Goal: Find specific page/section: Find specific page/section

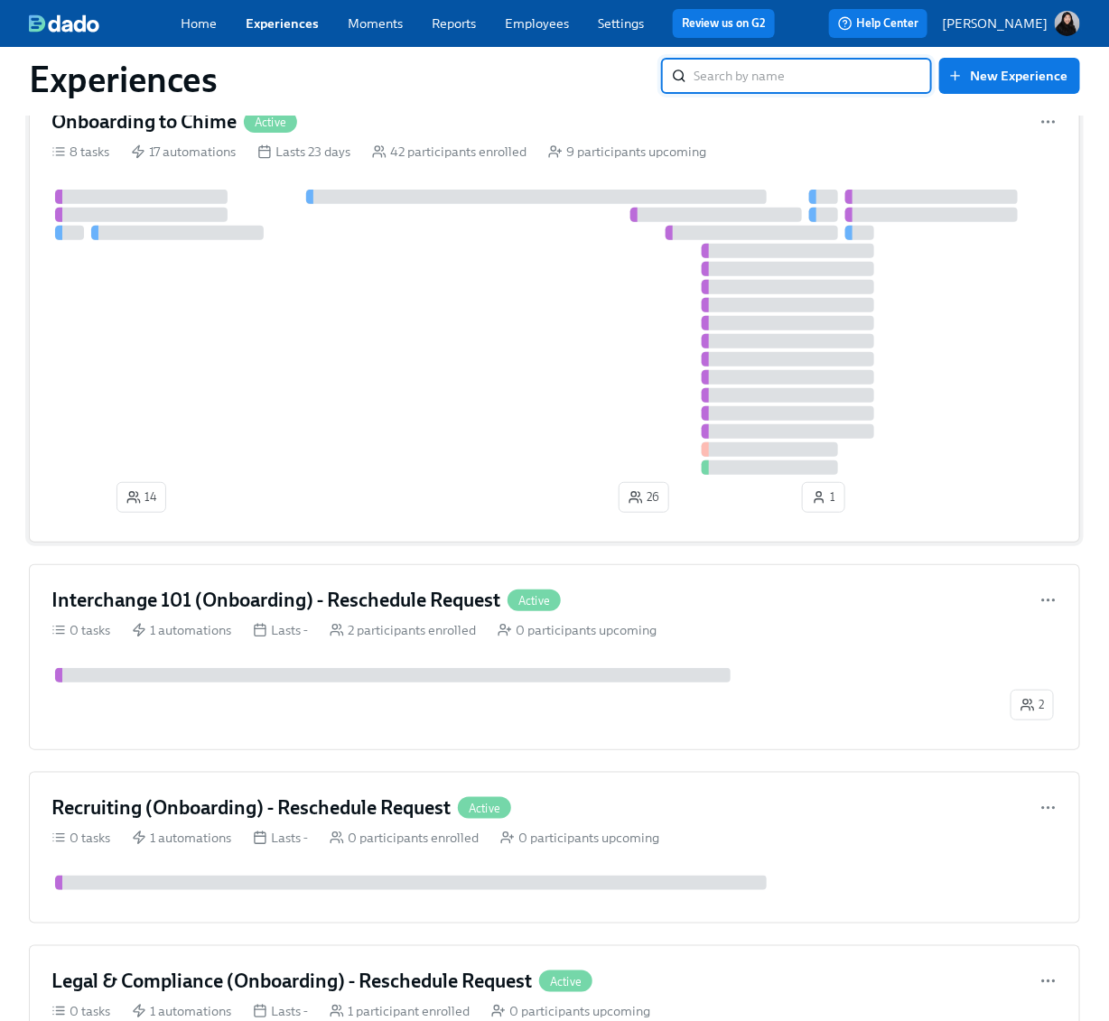
scroll to position [74, 0]
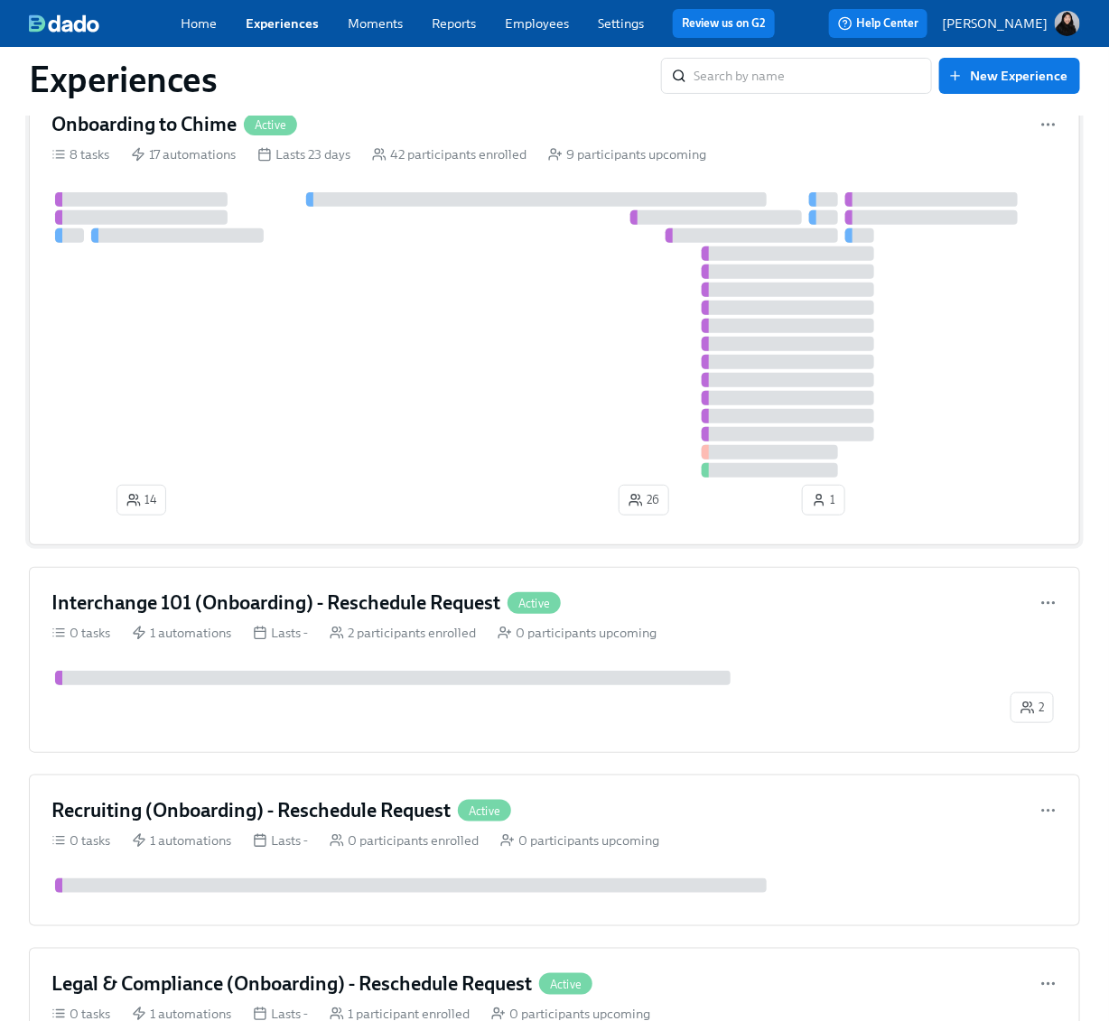
click at [450, 436] on div at bounding box center [554, 334] width 1006 height 285
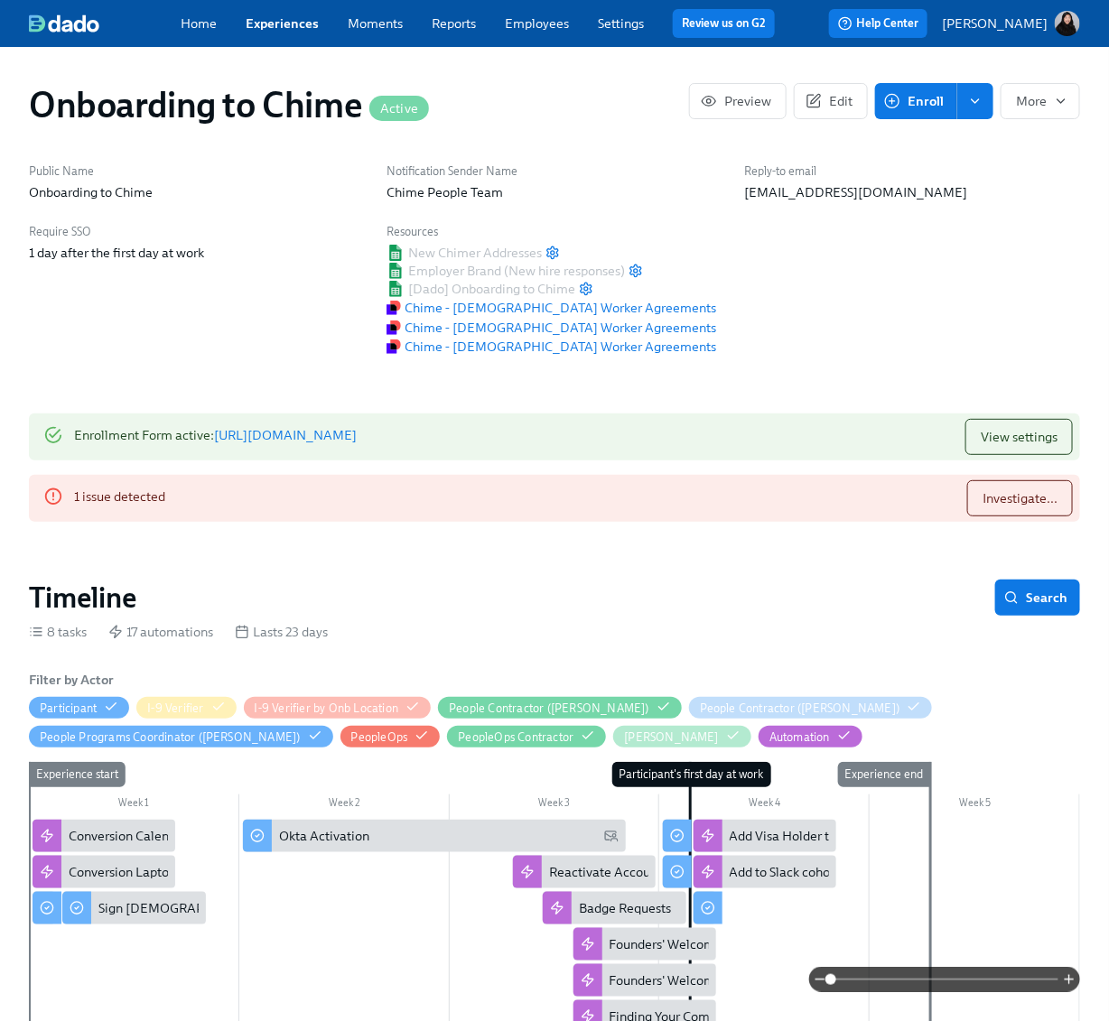
click at [282, 15] on link "Experiences" at bounding box center [282, 23] width 73 height 16
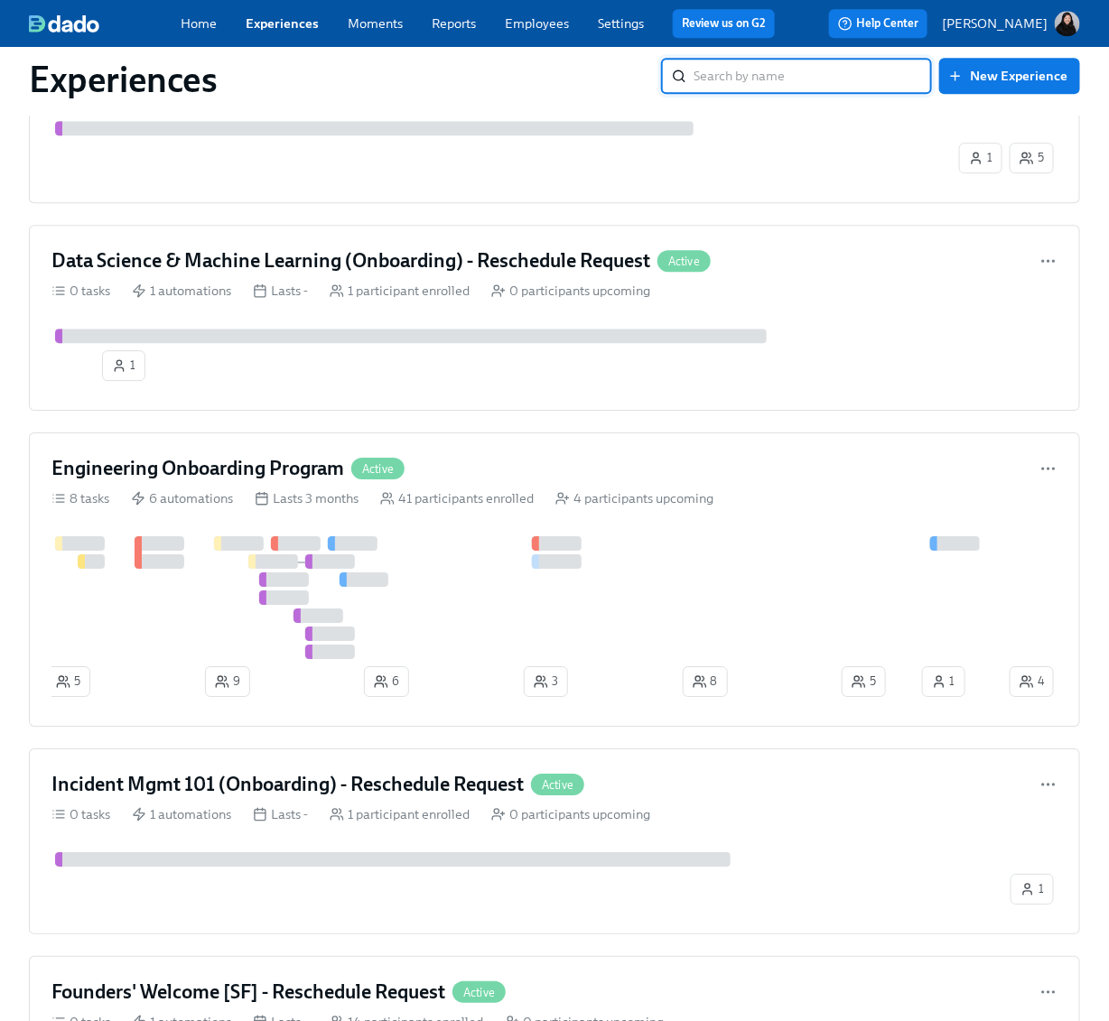
scroll to position [1596, 0]
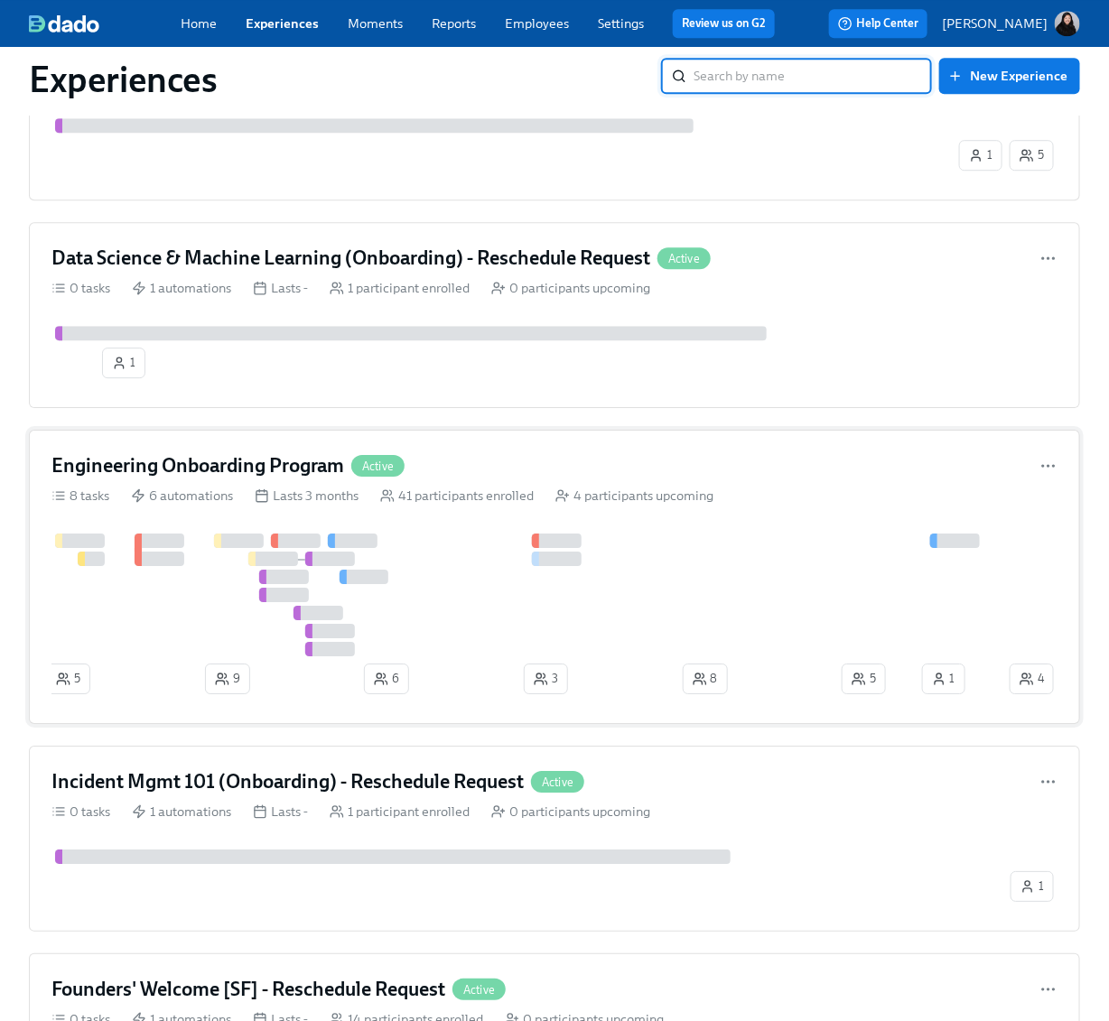
click at [507, 537] on div at bounding box center [528, 595] width 954 height 123
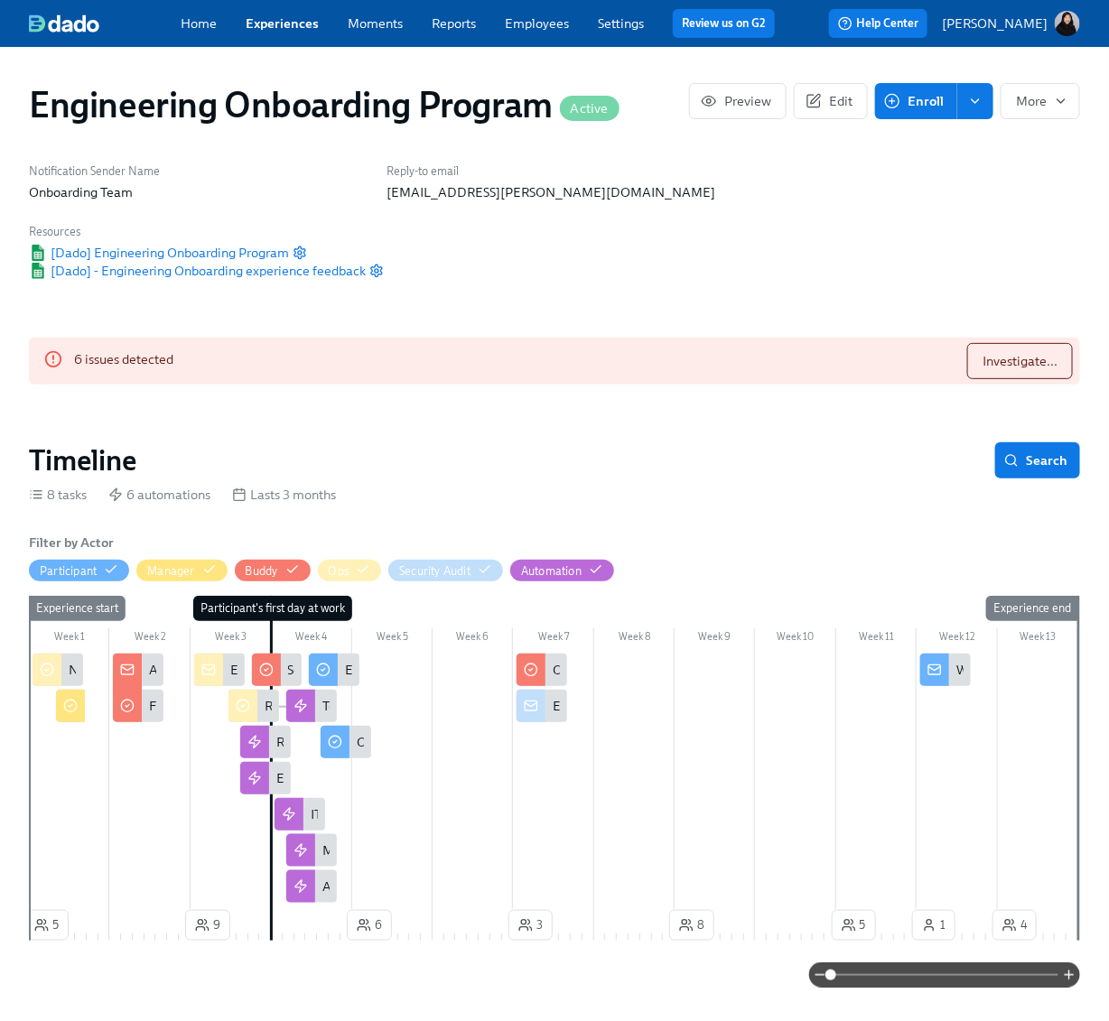
scroll to position [0, 15115]
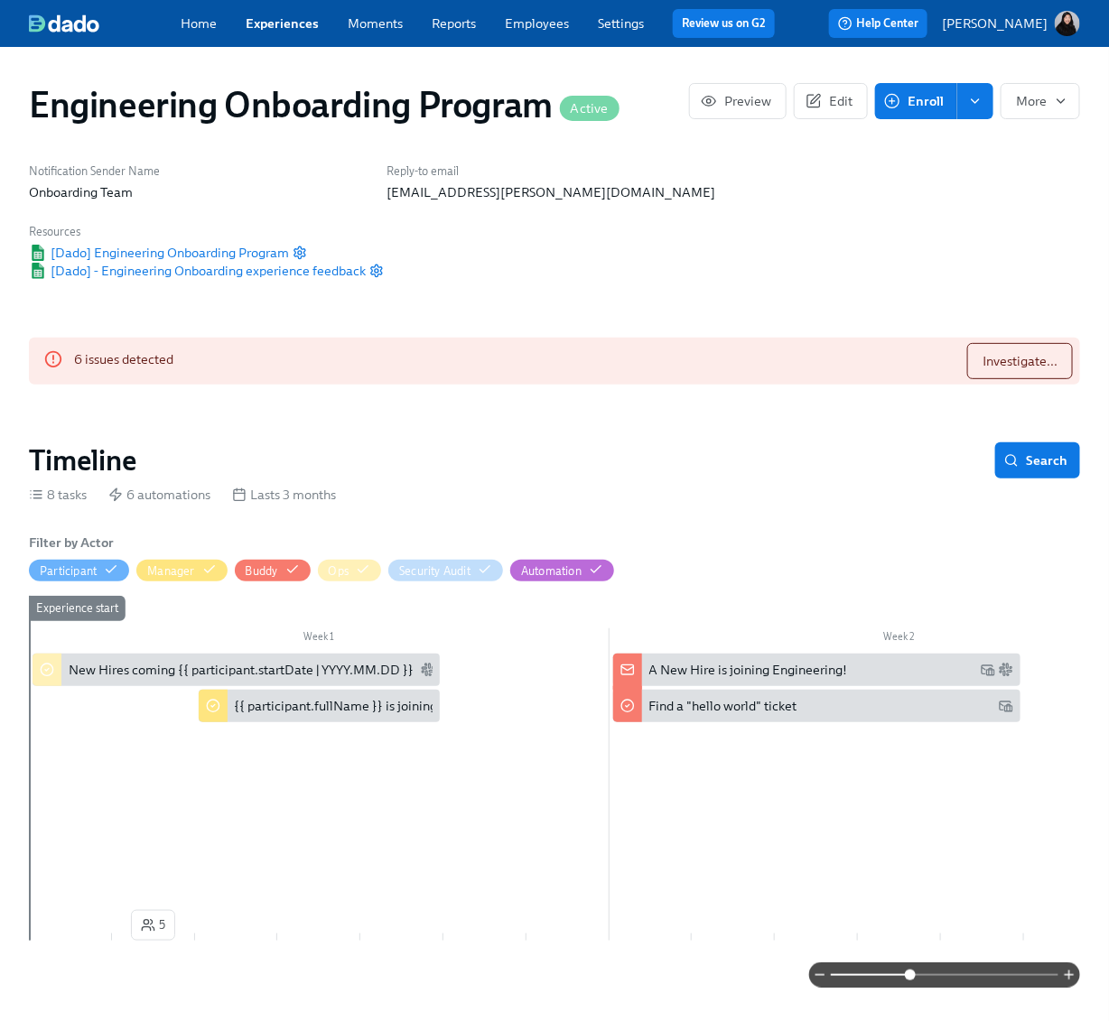
drag, startPoint x: 834, startPoint y: 975, endPoint x: 910, endPoint y: 981, distance: 76.0
click at [910, 981] on span at bounding box center [910, 975] width 11 height 11
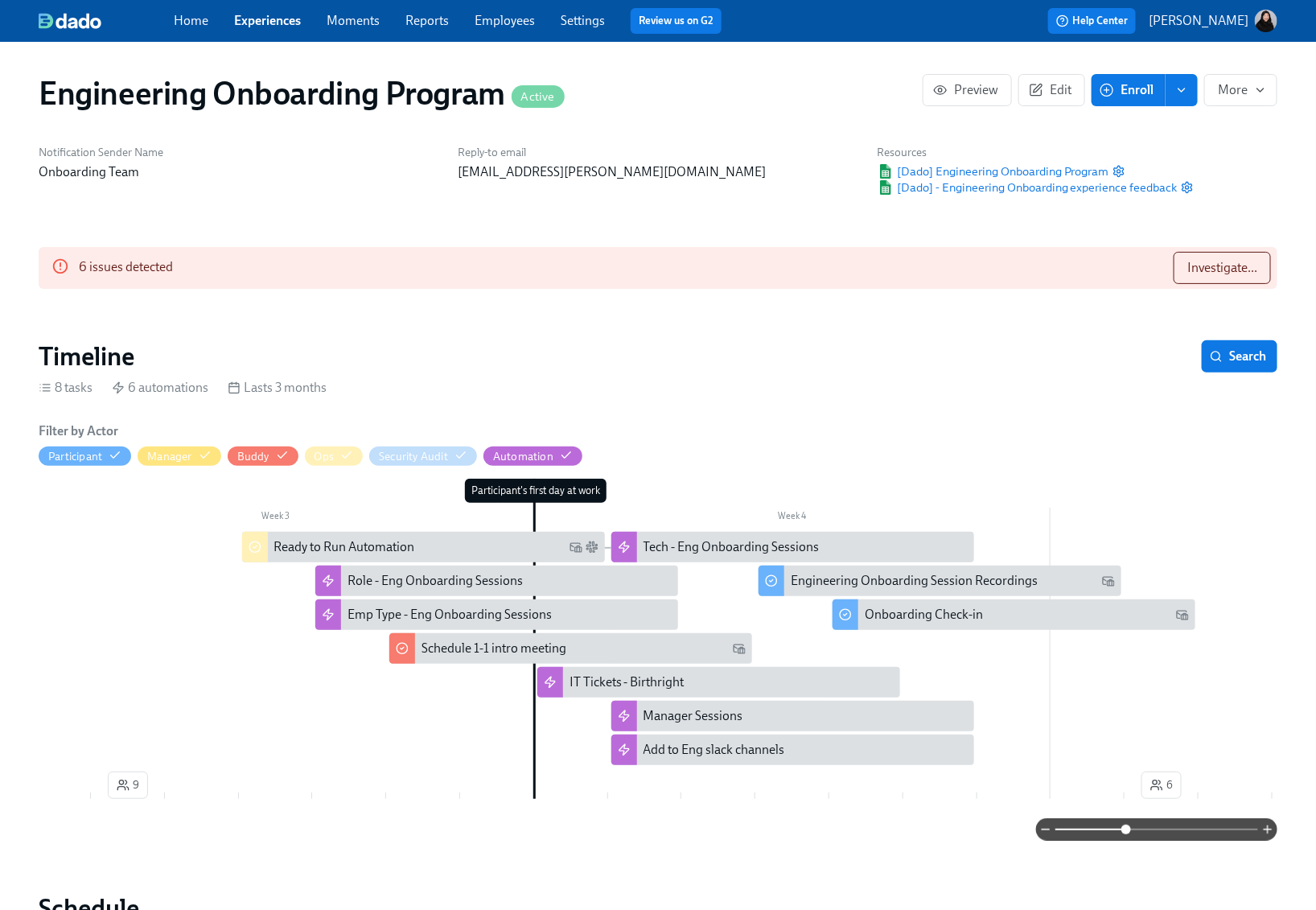
scroll to position [0, 19594]
